Goal: Information Seeking & Learning: Learn about a topic

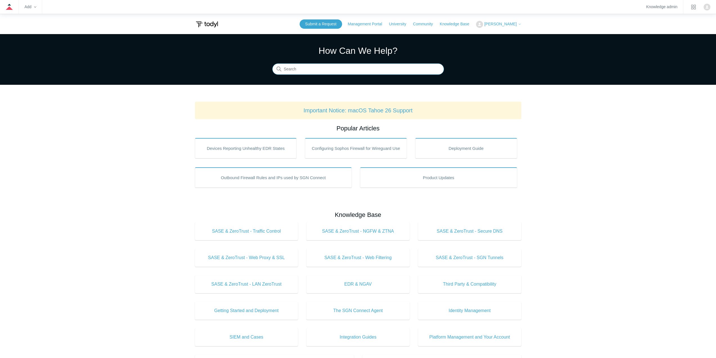
click at [337, 69] on input "Search" at bounding box center [358, 69] width 172 height 11
type input "meraki"
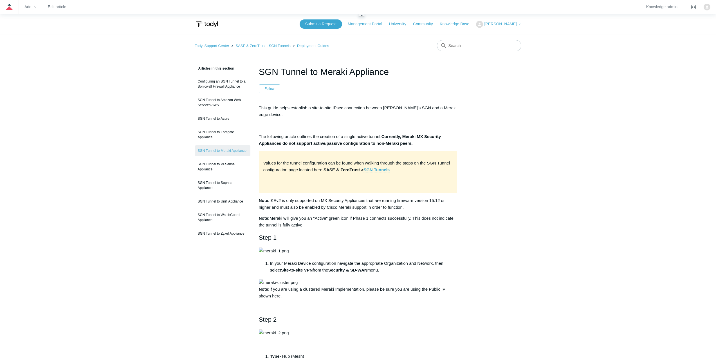
drag, startPoint x: 148, startPoint y: 1, endPoint x: 84, endPoint y: 175, distance: 185.1
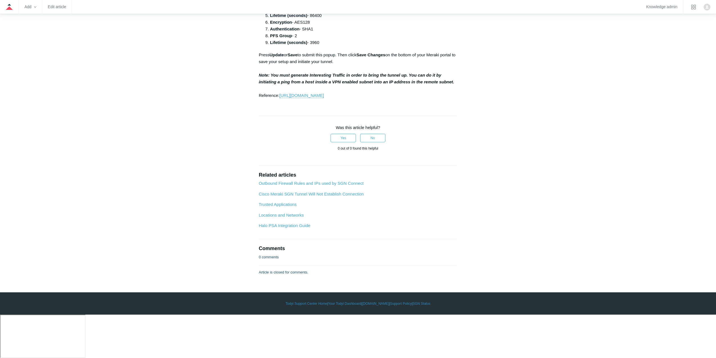
scroll to position [1122, 0]
click at [354, 99] on p "Press Update or Save to submit this popup. Then click Save Changes on the botto…" at bounding box center [358, 74] width 199 height 47
click at [324, 98] on link "https://documentation.meraki.com/MX/Site-to-site_VPN/Troubleshooting_Non-Meraki…" at bounding box center [301, 95] width 44 height 5
